Goal: Task Accomplishment & Management: Manage account settings

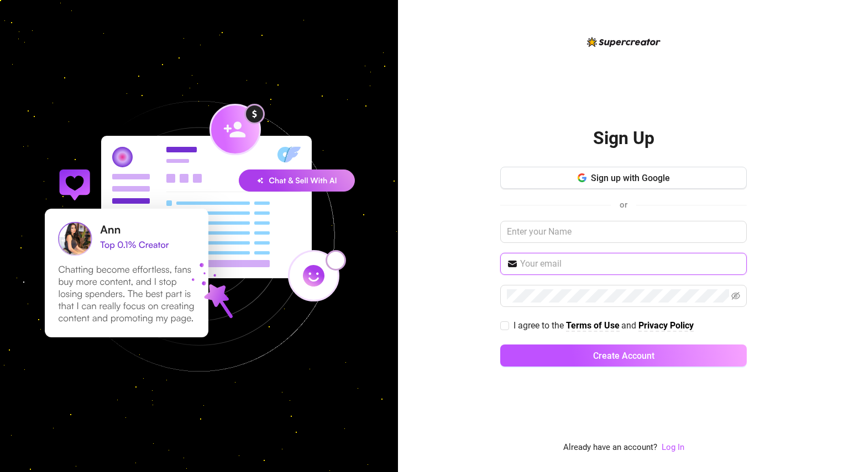
click at [588, 265] on input "text" at bounding box center [630, 263] width 220 height 13
type input "[EMAIL_ADDRESS][DOMAIN_NAME]"
click at [500, 319] on label "I agree to the Terms of Use and Privacy Policy" at bounding box center [599, 326] width 198 height 14
click at [500, 322] on input "I agree to the Terms of Use and Privacy Policy" at bounding box center [504, 326] width 8 height 8
checkbox input "true"
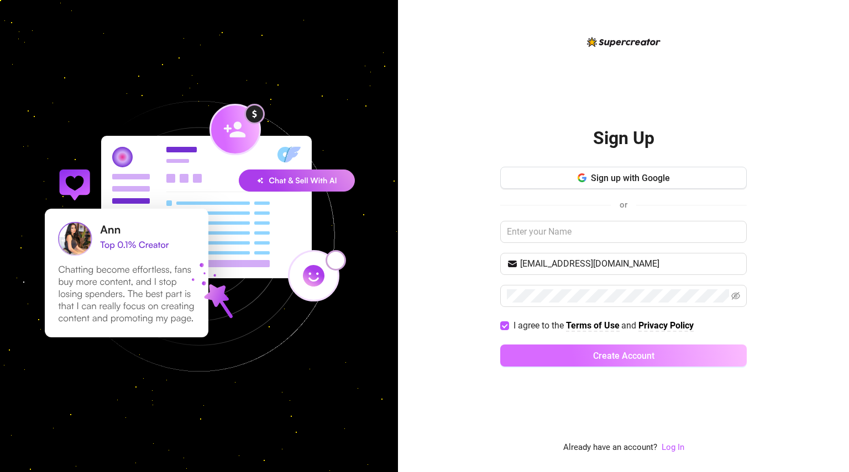
click at [518, 351] on button "Create Account" at bounding box center [623, 356] width 246 height 22
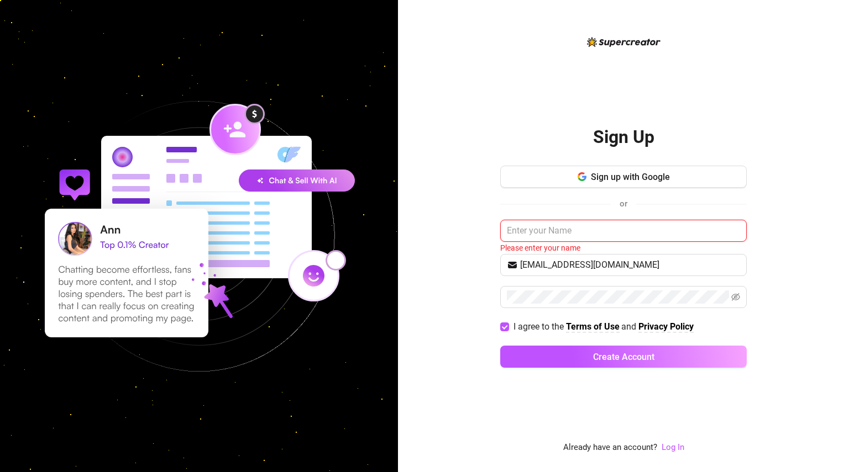
click at [525, 241] on input "text" at bounding box center [623, 231] width 246 height 22
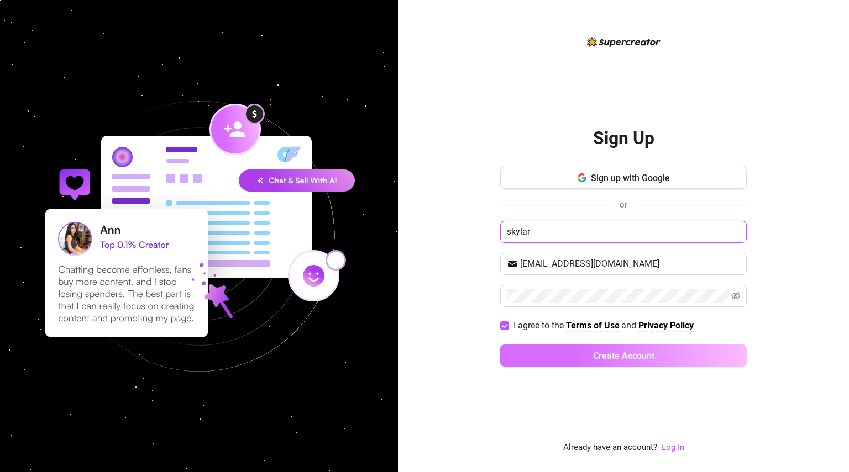
type input "skylar"
click at [526, 351] on button "Create Account" at bounding box center [623, 356] width 246 height 22
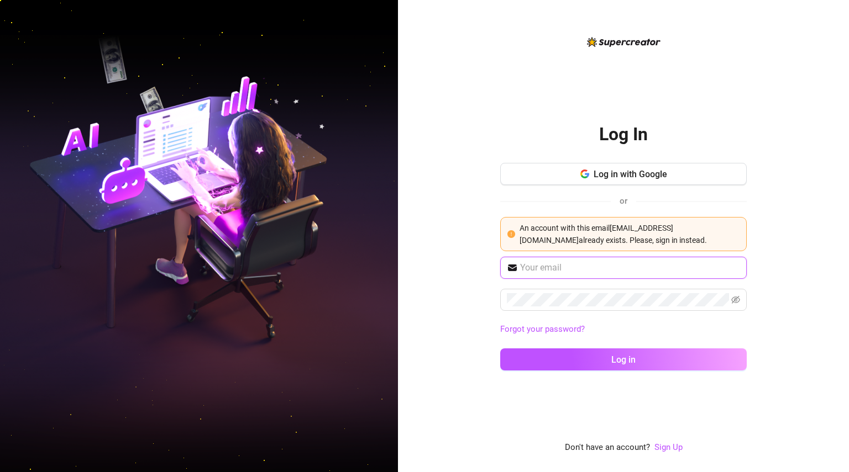
click at [541, 265] on input "text" at bounding box center [630, 267] width 220 height 13
type input "[EMAIL_ADDRESS][DOMAIN_NAME]"
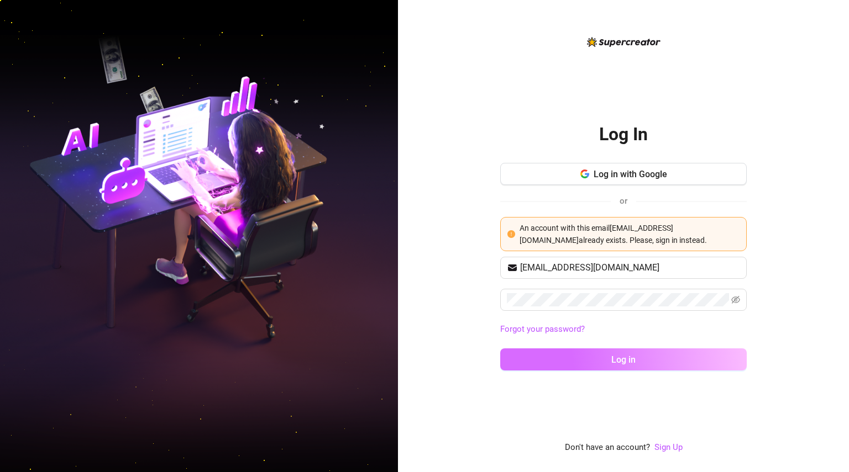
click at [581, 356] on button "Log in" at bounding box center [623, 360] width 246 height 22
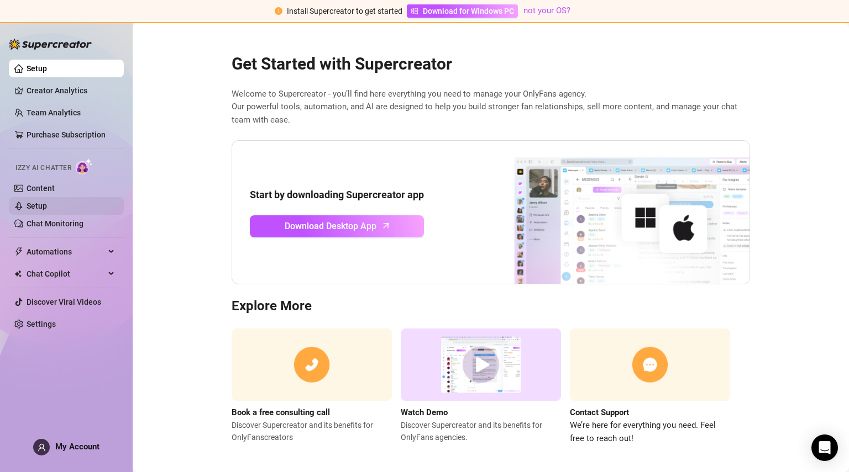
click at [36, 202] on link "Setup" at bounding box center [37, 206] width 20 height 9
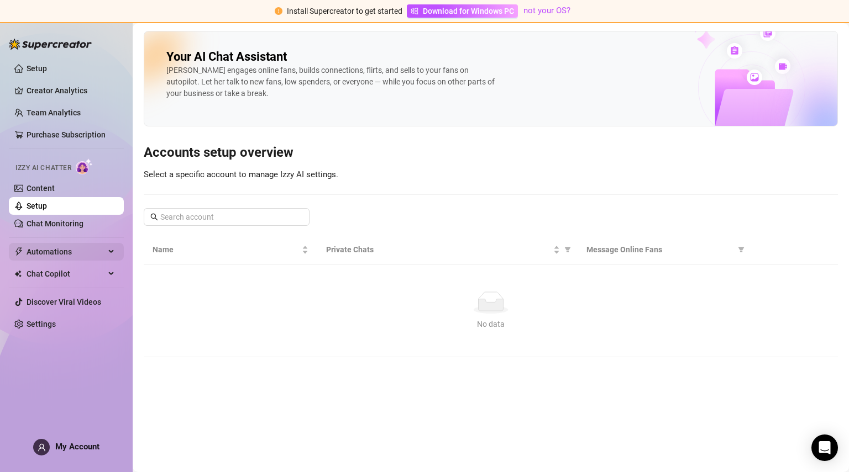
click at [42, 251] on span "Automations" at bounding box center [66, 252] width 78 height 18
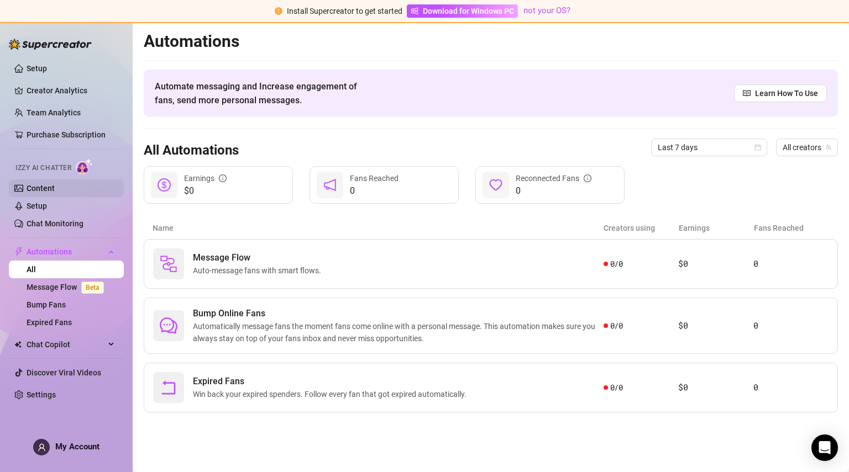
click at [49, 185] on link "Content" at bounding box center [41, 188] width 28 height 9
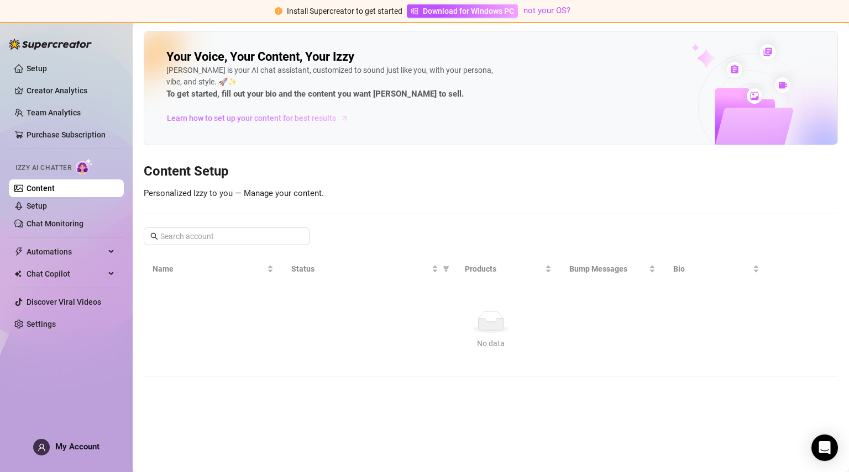
click at [230, 119] on span "Learn how to set up your content for best results" at bounding box center [251, 118] width 169 height 12
